Goal: Task Accomplishment & Management: Use online tool/utility

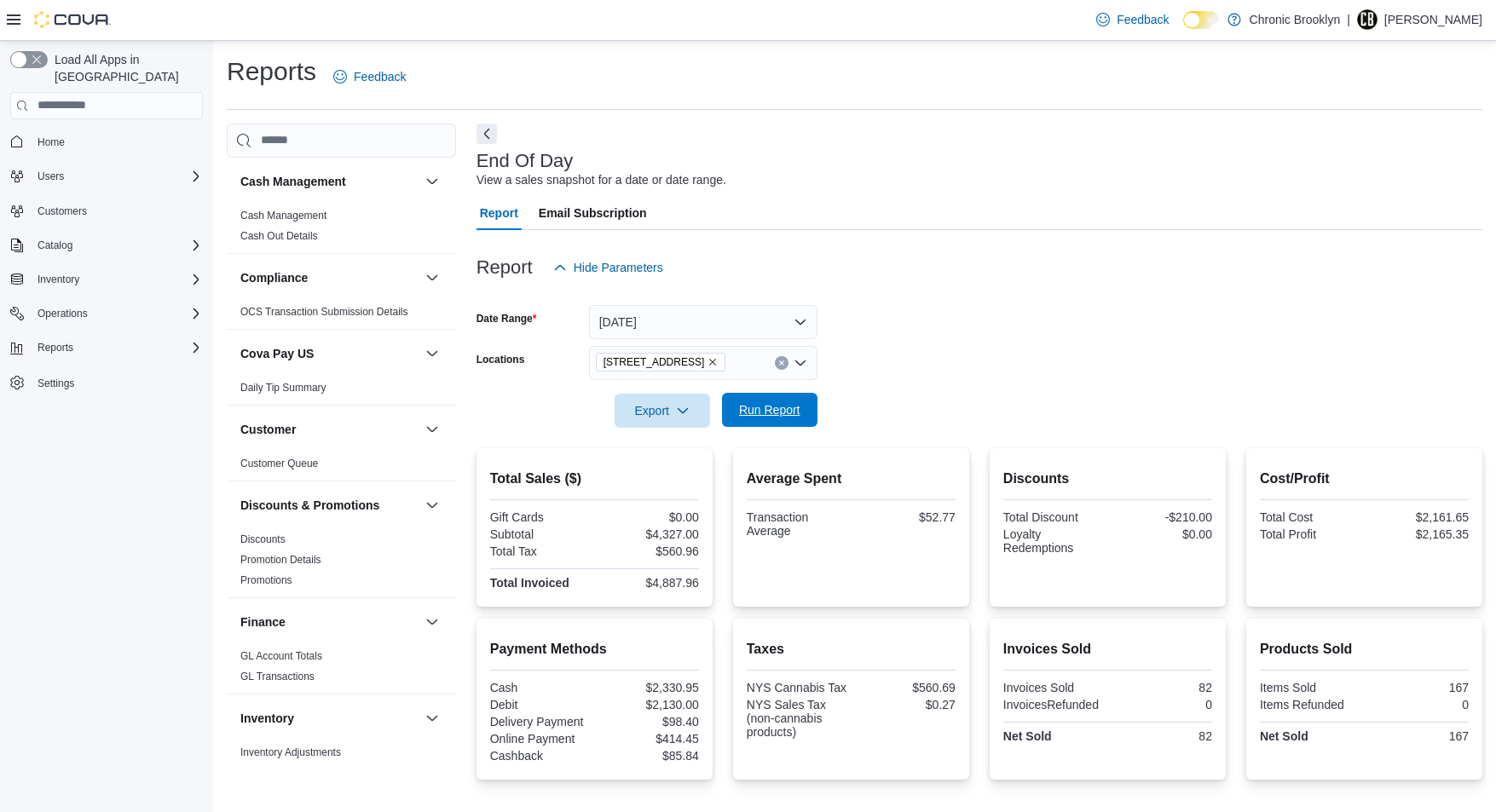
click at [776, 412] on span "Run Report" at bounding box center [770, 410] width 61 height 17
